Goal: Task Accomplishment & Management: Use online tool/utility

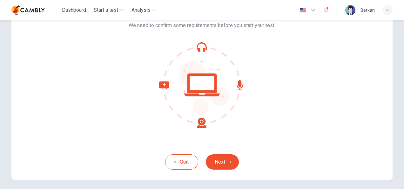
scroll to position [64, 0]
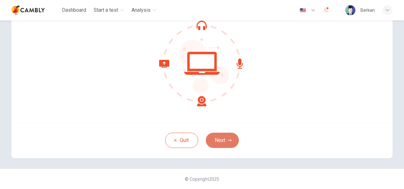
click at [228, 146] on button "Next" at bounding box center [222, 140] width 33 height 15
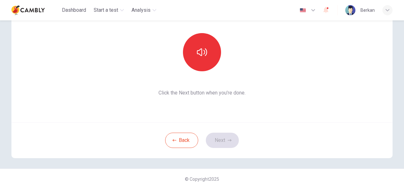
click at [213, 99] on div "This section requires audio. Click the icon to make sure you can hear the tune …" at bounding box center [201, 45] width 381 height 153
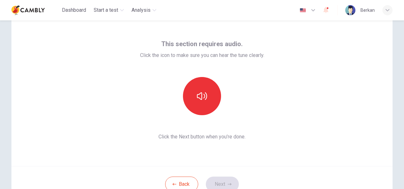
scroll to position [0, 0]
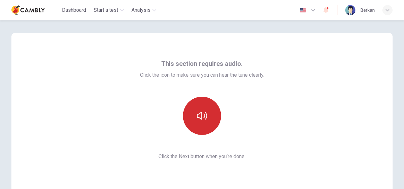
click at [190, 121] on button "button" at bounding box center [202, 116] width 38 height 38
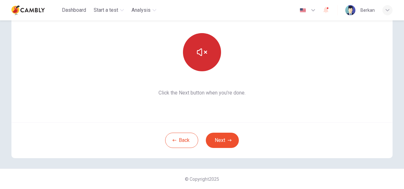
click at [206, 55] on button "button" at bounding box center [202, 52] width 38 height 38
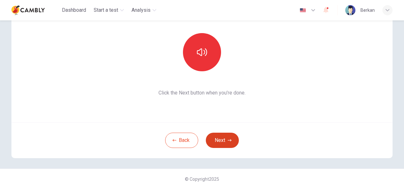
click at [229, 135] on button "Next" at bounding box center [222, 140] width 33 height 15
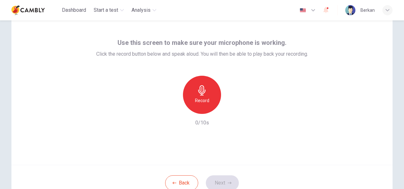
scroll to position [0, 0]
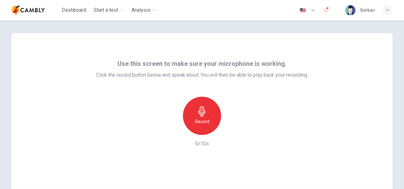
click at [202, 112] on icon "button" at bounding box center [201, 111] width 7 height 10
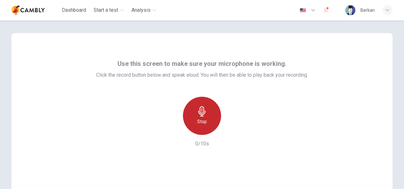
click at [202, 112] on icon "button" at bounding box center [201, 111] width 7 height 10
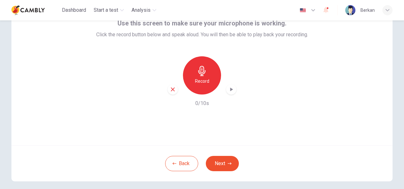
scroll to position [64, 0]
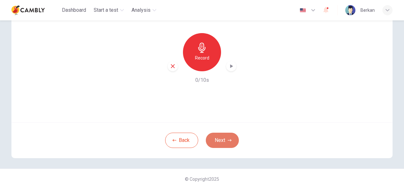
click at [223, 138] on button "Next" at bounding box center [222, 140] width 33 height 15
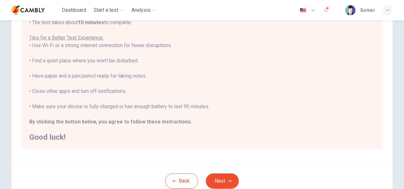
scroll to position [144, 0]
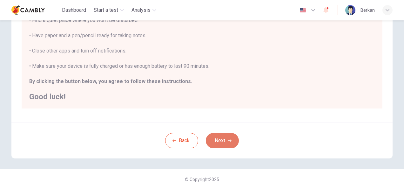
click at [228, 136] on button "Next" at bounding box center [222, 140] width 33 height 15
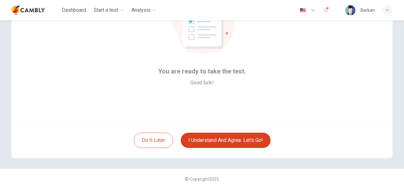
scroll to position [64, 0]
click at [233, 136] on button "I understand and agree. Let’s go!" at bounding box center [226, 140] width 90 height 15
click at [229, 138] on button "I understand and agree. Let’s go!" at bounding box center [226, 140] width 90 height 15
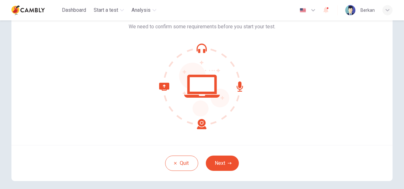
scroll to position [32, 0]
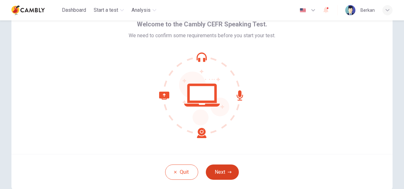
click at [220, 172] on button "Next" at bounding box center [222, 171] width 33 height 15
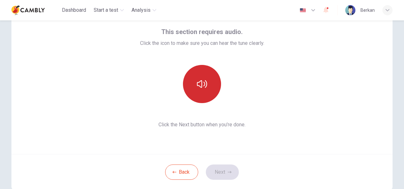
click at [207, 95] on button "button" at bounding box center [202, 84] width 38 height 38
click at [205, 89] on button "button" at bounding box center [202, 84] width 38 height 38
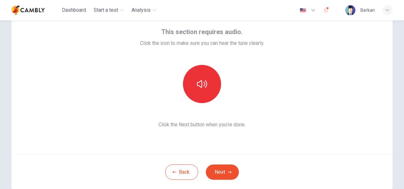
click at [226, 169] on button "Next" at bounding box center [222, 171] width 33 height 15
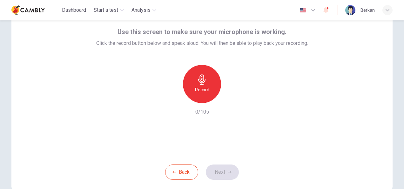
click at [207, 89] on h6 "Record" at bounding box center [202, 90] width 14 height 8
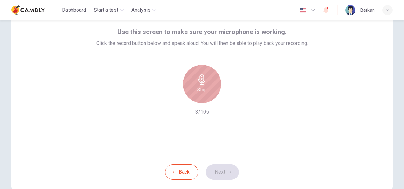
click at [206, 88] on div "Stop" at bounding box center [202, 84] width 38 height 38
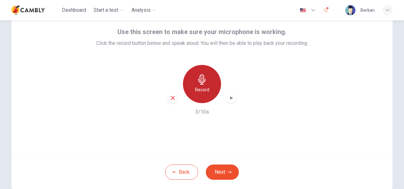
click at [209, 89] on div "Record" at bounding box center [202, 84] width 38 height 38
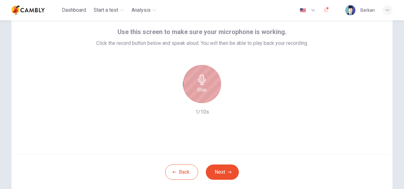
click at [209, 87] on div "Stop" at bounding box center [202, 84] width 38 height 38
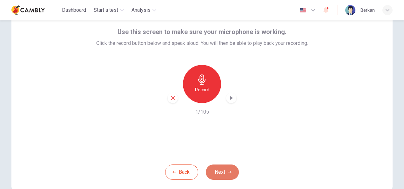
click at [226, 167] on button "Next" at bounding box center [222, 171] width 33 height 15
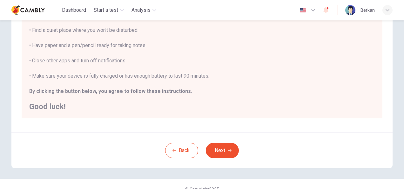
scroll to position [144, 0]
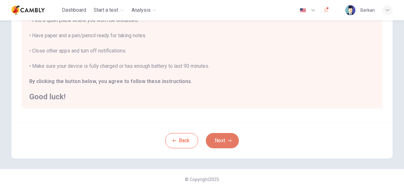
drag, startPoint x: 225, startPoint y: 139, endPoint x: 224, endPoint y: 135, distance: 3.2
click at [225, 139] on button "Next" at bounding box center [222, 140] width 33 height 15
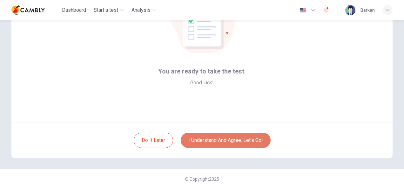
click at [230, 137] on button "I understand and agree. Let’s go!" at bounding box center [226, 140] width 90 height 15
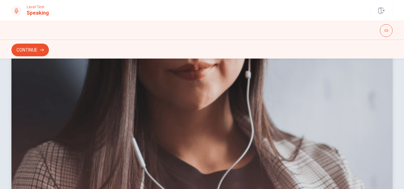
scroll to position [129, 0]
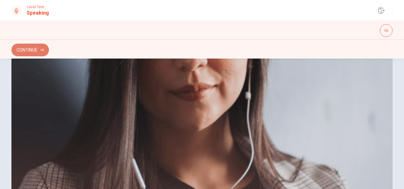
click at [27, 52] on button "Continue" at bounding box center [30, 50] width 38 height 13
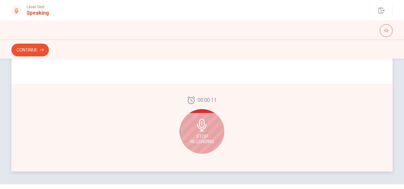
scroll to position [193, 0]
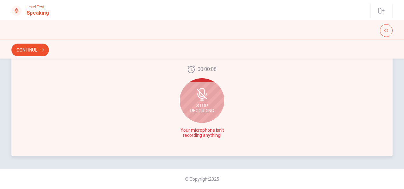
click at [207, 102] on div "Stop Recording" at bounding box center [202, 100] width 45 height 45
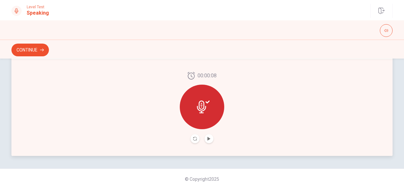
click at [207, 105] on icon at bounding box center [203, 106] width 13 height 13
click at [217, 104] on div at bounding box center [202, 107] width 45 height 45
click at [209, 137] on button "Play Audio" at bounding box center [209, 138] width 9 height 9
click at [202, 111] on icon at bounding box center [203, 106] width 13 height 13
click at [24, 55] on button "Continue" at bounding box center [30, 50] width 38 height 13
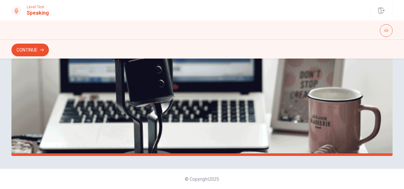
click at [42, 52] on button "Continue" at bounding box center [30, 50] width 38 height 13
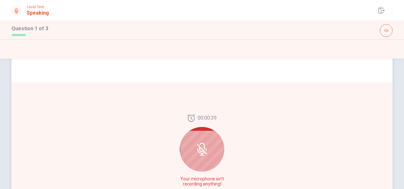
scroll to position [159, 0]
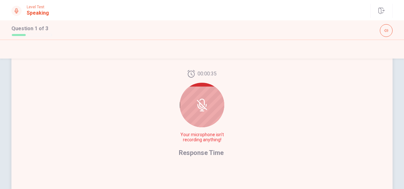
click at [210, 154] on span "Response Time" at bounding box center [201, 153] width 45 height 8
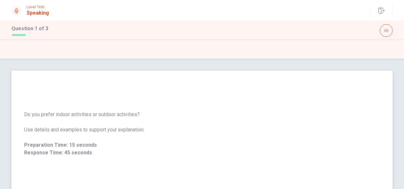
scroll to position [0, 0]
click at [133, 115] on span "Do you prefer indoor activities or outdoor activities?" at bounding box center [202, 115] width 356 height 8
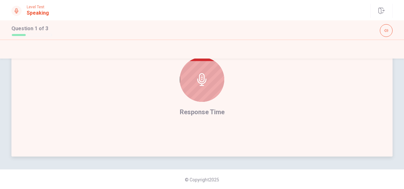
scroll to position [193, 0]
click at [198, 80] on icon at bounding box center [201, 78] width 9 height 13
click at [202, 84] on icon at bounding box center [202, 78] width 13 height 13
click at [197, 115] on div "00:00:19 Response Time" at bounding box center [202, 80] width 45 height 72
click at [197, 115] on div "00:00:18 Response Time" at bounding box center [202, 80] width 45 height 72
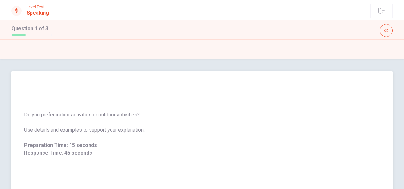
scroll to position [0, 0]
click at [15, 36] on div "Question 1 of 3" at bounding box center [201, 30] width 381 height 13
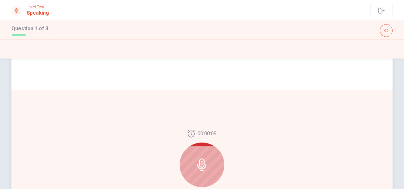
scroll to position [159, 0]
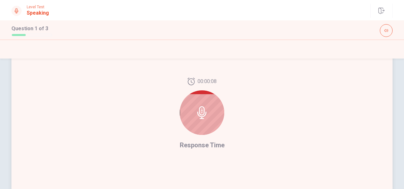
click at [193, 115] on div at bounding box center [202, 112] width 45 height 45
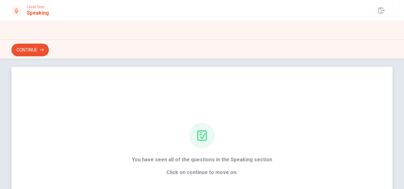
scroll to position [0, 0]
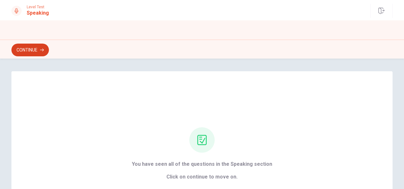
click at [23, 50] on button "Continue" at bounding box center [30, 50] width 38 height 13
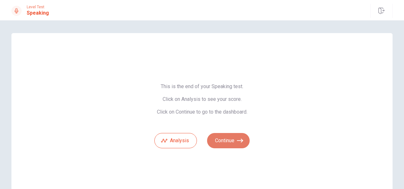
click at [230, 146] on button "Continue" at bounding box center [228, 140] width 43 height 15
